Goal: Navigation & Orientation: Find specific page/section

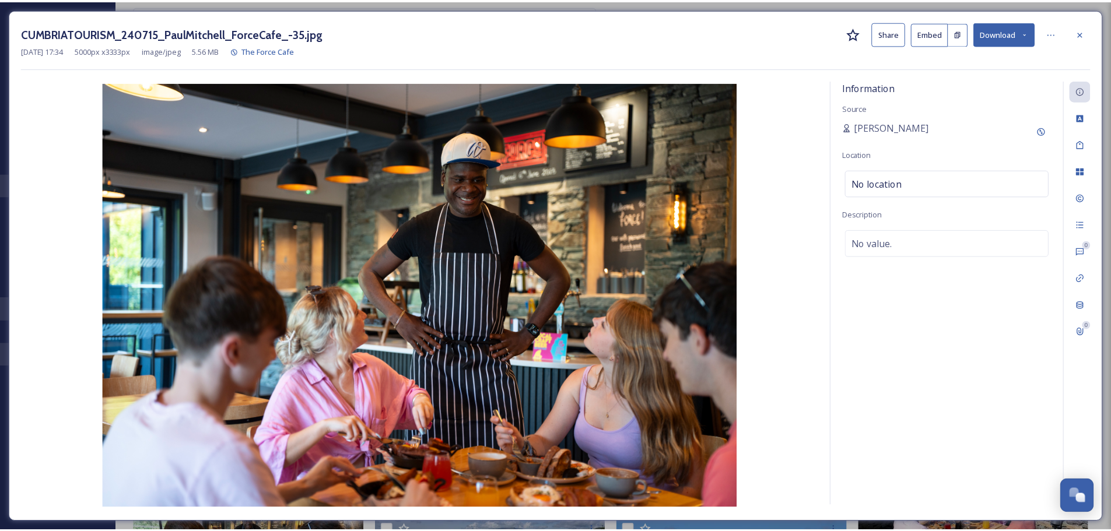
scroll to position [1714, 0]
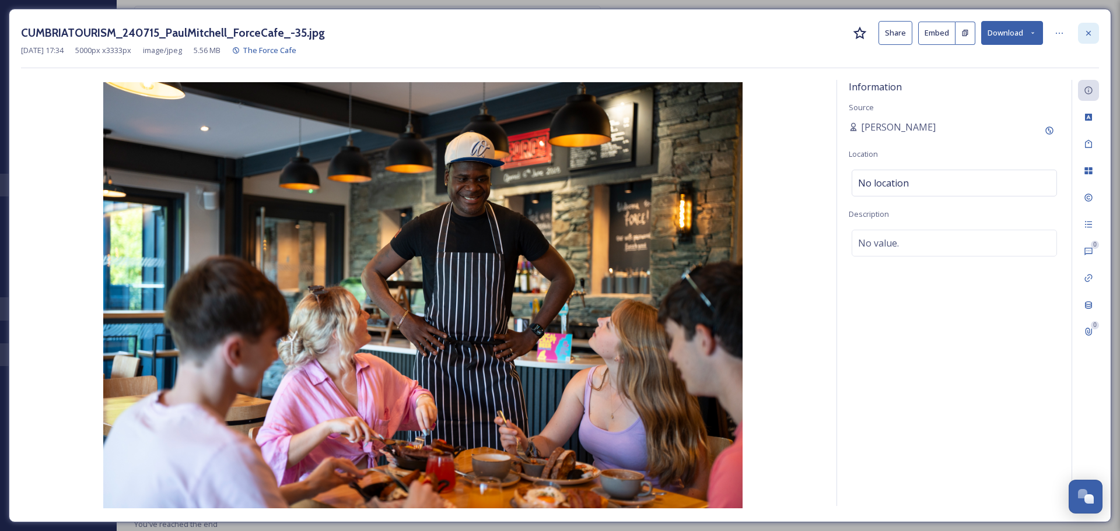
click at [1087, 34] on icon at bounding box center [1088, 32] width 5 height 5
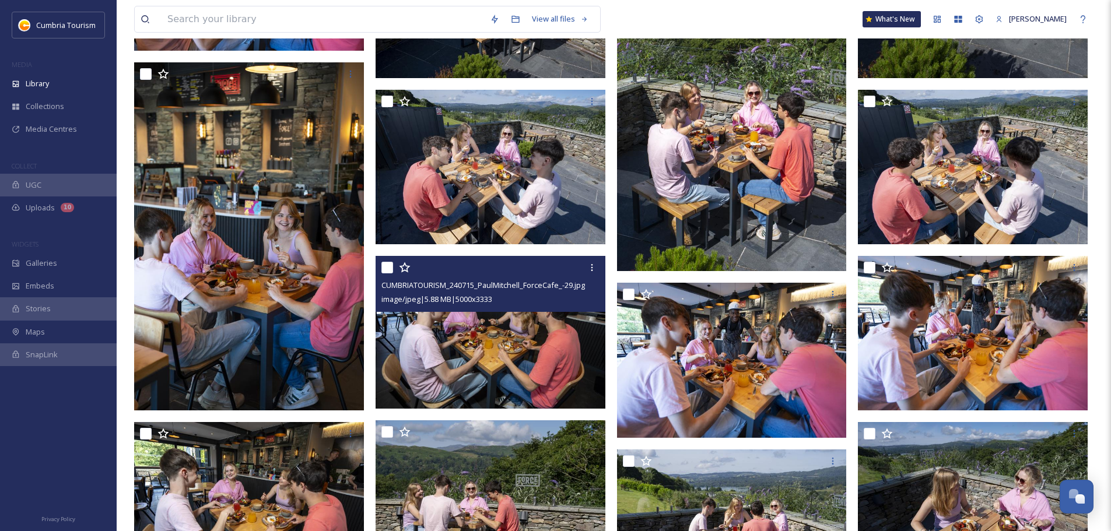
scroll to position [188, 0]
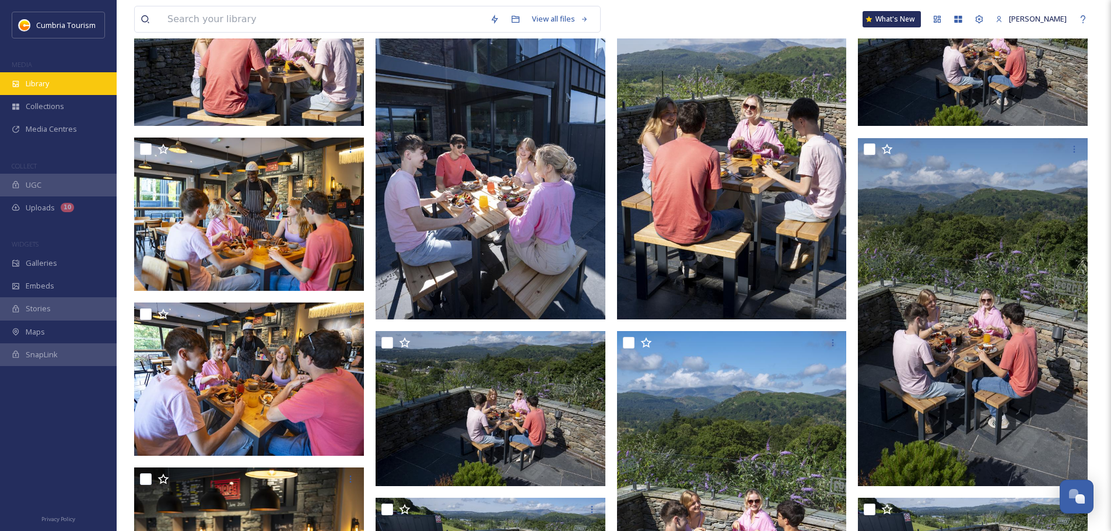
click at [57, 79] on div "Library" at bounding box center [58, 83] width 117 height 23
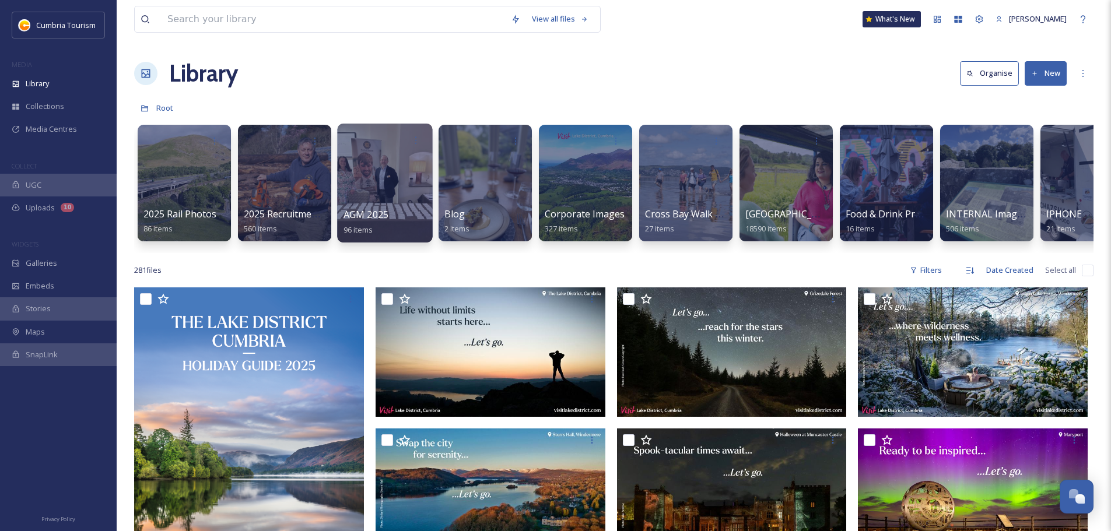
click at [353, 193] on div at bounding box center [384, 183] width 95 height 119
